Goal: Navigation & Orientation: Find specific page/section

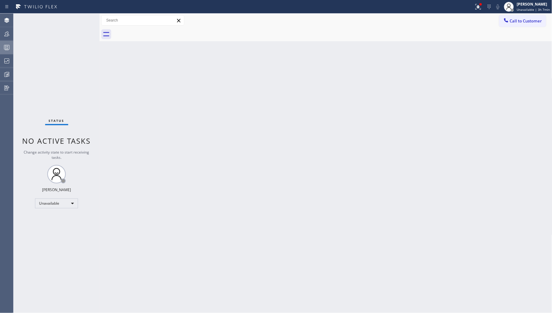
click at [2, 53] on button "Queues Stats" at bounding box center [6, 48] width 13 height 14
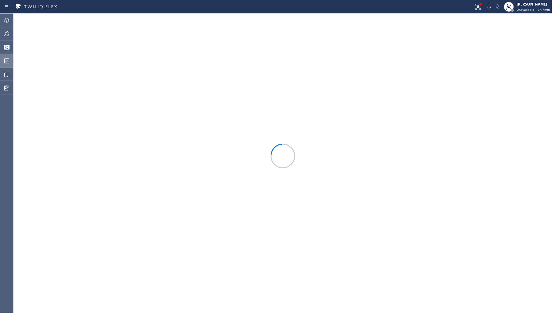
click at [6, 57] on icon at bounding box center [6, 60] width 7 height 7
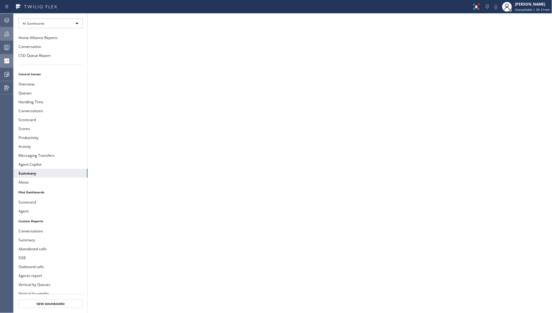
click at [7, 34] on icon at bounding box center [6, 33] width 7 height 7
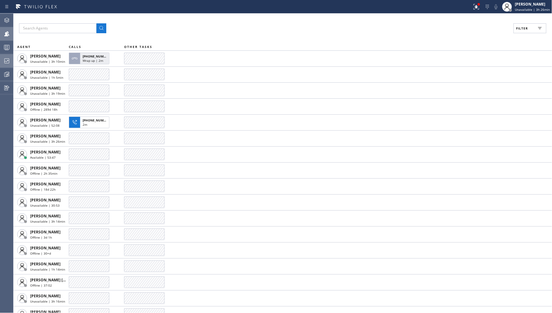
click at [6, 61] on icon at bounding box center [6, 60] width 7 height 7
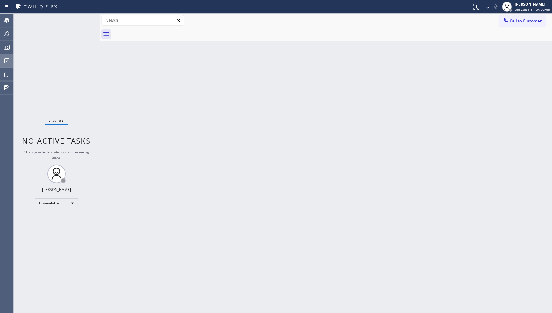
click at [3, 60] on icon at bounding box center [6, 60] width 7 height 7
